Goal: Navigation & Orientation: Find specific page/section

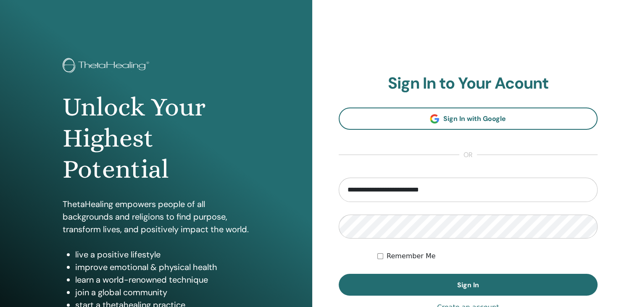
type input "**********"
click at [339, 274] on button "Sign In" at bounding box center [468, 285] width 259 height 22
